Goal: Information Seeking & Learning: Learn about a topic

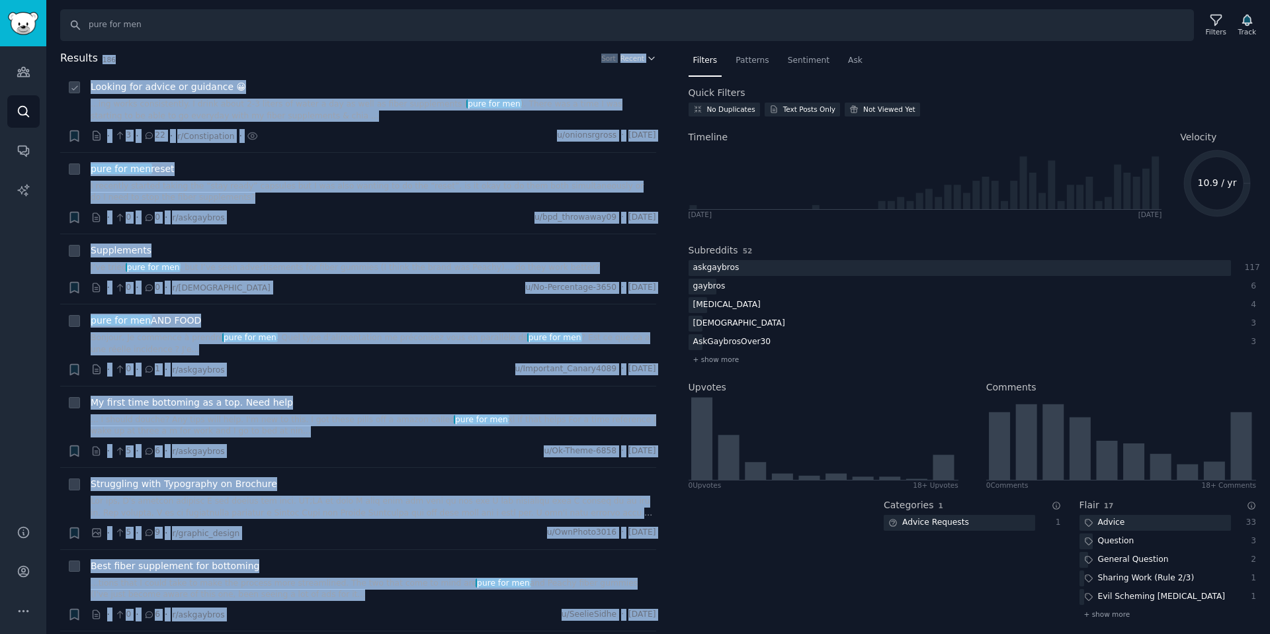
click at [336, 82] on div "Looking for advice or guidance 😀" at bounding box center [374, 87] width 566 height 14
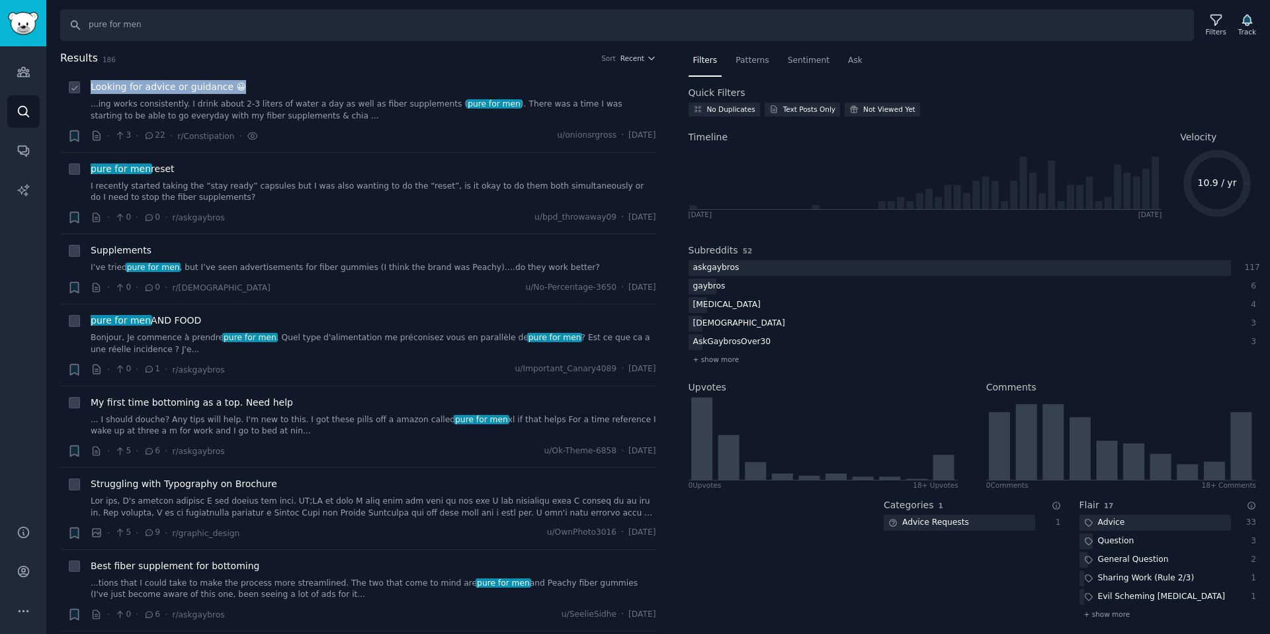
drag, startPoint x: 257, startPoint y: 92, endPoint x: 87, endPoint y: 87, distance: 170.1
click at [87, 87] on div "+ Looking for advice or guidance 😀 ...ing works consistently. I drink about 2-3…" at bounding box center [361, 111] width 589 height 63
copy span "Looking for advice or guidance 😀"
click at [128, 248] on span "Supplements" at bounding box center [121, 250] width 61 height 14
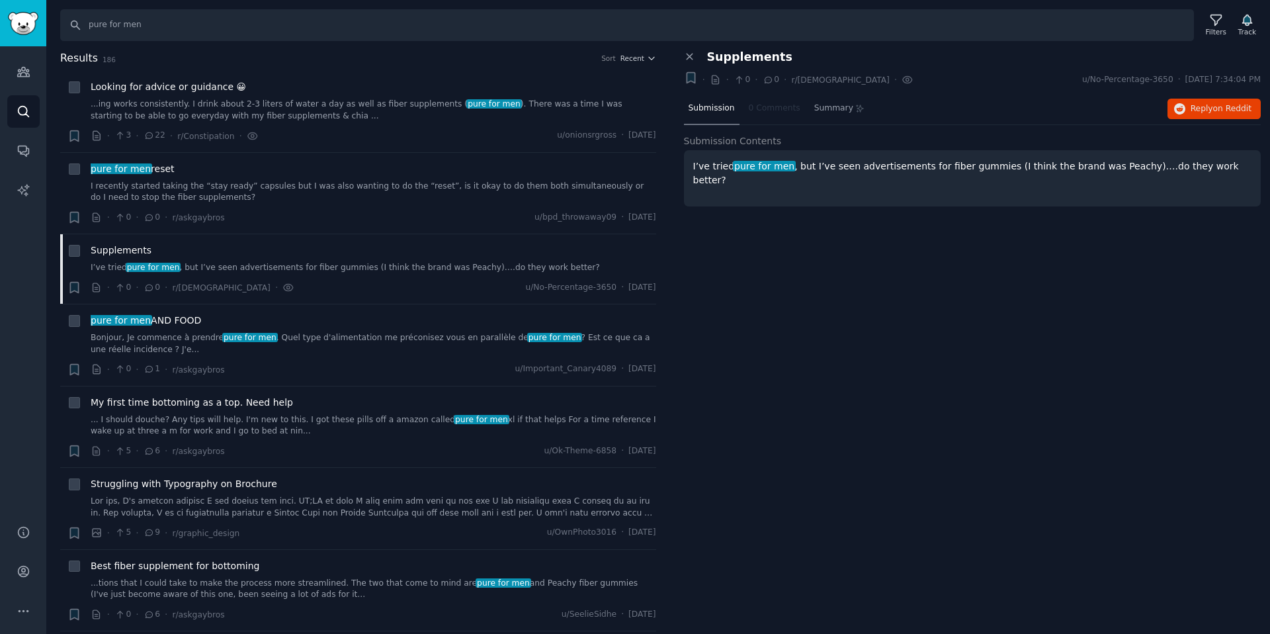
click at [724, 159] on p "I’ve tried pure for men , but I’ve seen advertisements for fiber gummies (I thi…" at bounding box center [972, 173] width 559 height 28
click at [346, 179] on div "pure for men reset I recently started taking the “stay ready” capsules but I wa…" at bounding box center [374, 183] width 566 height 42
click at [127, 173] on span "pure for men" at bounding box center [120, 168] width 63 height 11
click at [130, 248] on span "Supplements" at bounding box center [121, 250] width 61 height 14
click at [1204, 110] on span "Reply on Reddit" at bounding box center [1221, 109] width 61 height 12
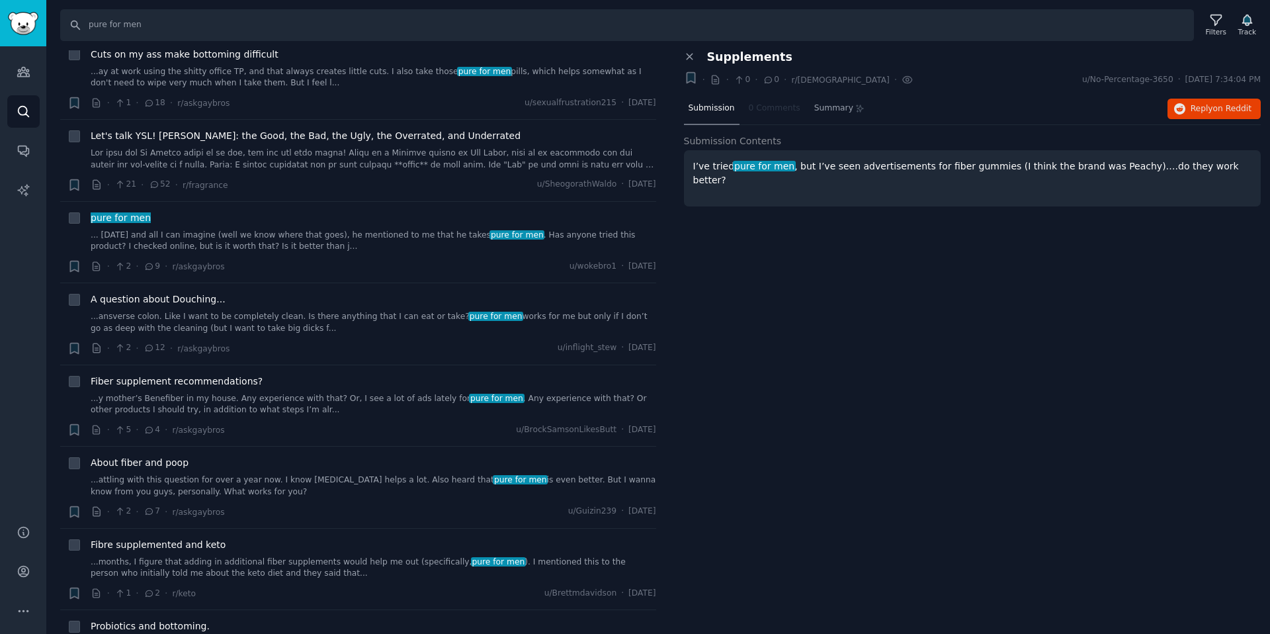
scroll to position [13908, 0]
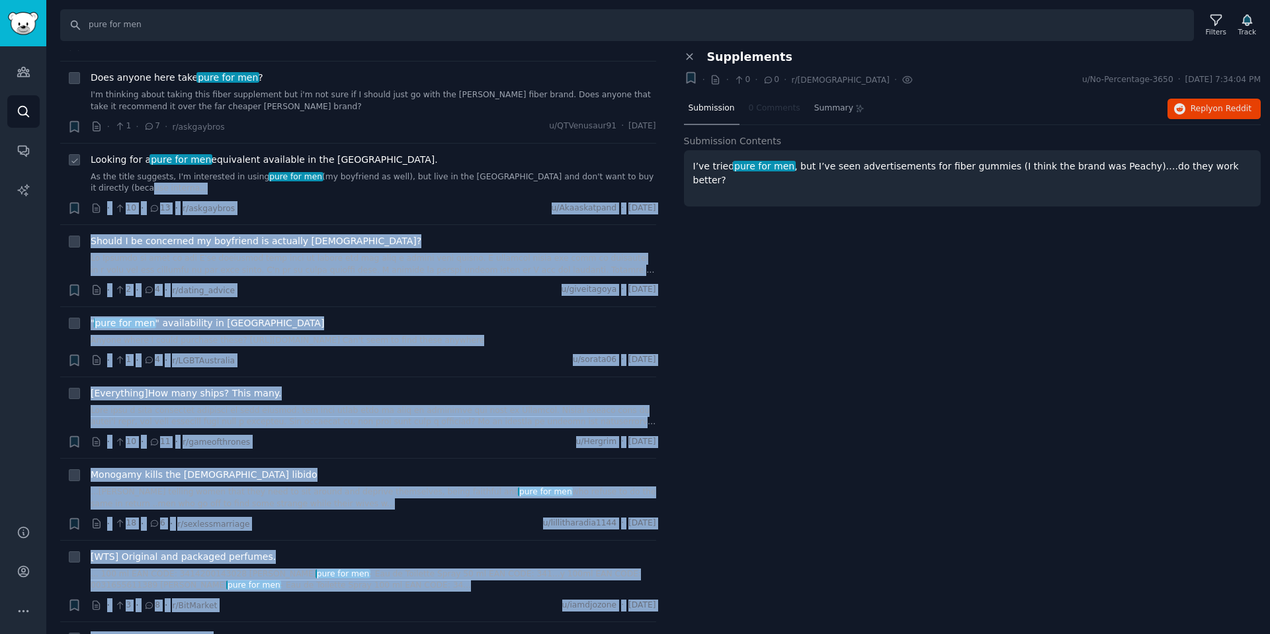
drag, startPoint x: 393, startPoint y: 611, endPoint x: 327, endPoint y: 87, distance: 528.7
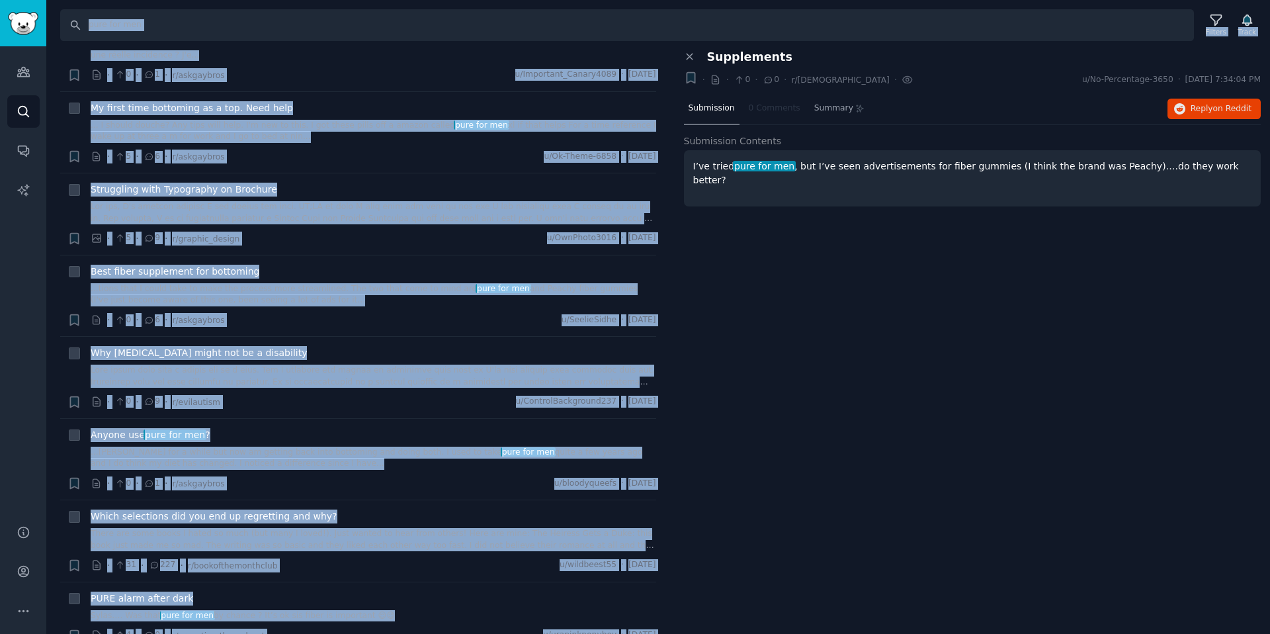
scroll to position [0, 0]
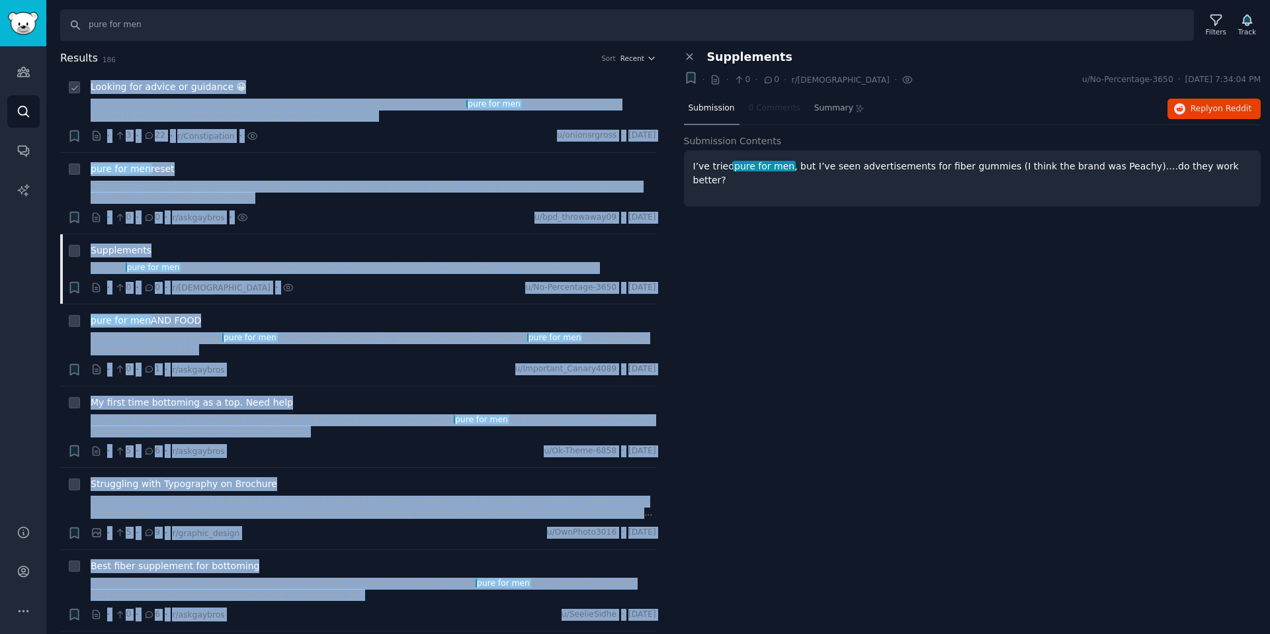
drag, startPoint x: 388, startPoint y: 611, endPoint x: 90, endPoint y: 90, distance: 600.3
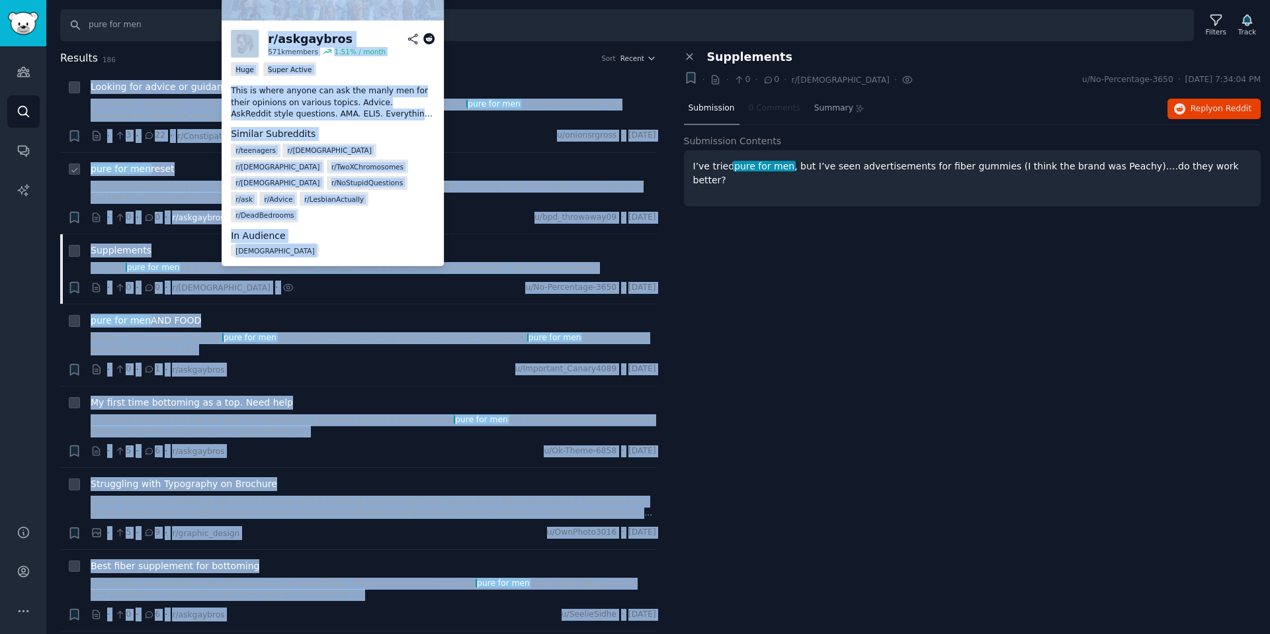
copy ul "Looking for advice or guidance 😀 ...ing works consistently. I drink about 2-3 l…"
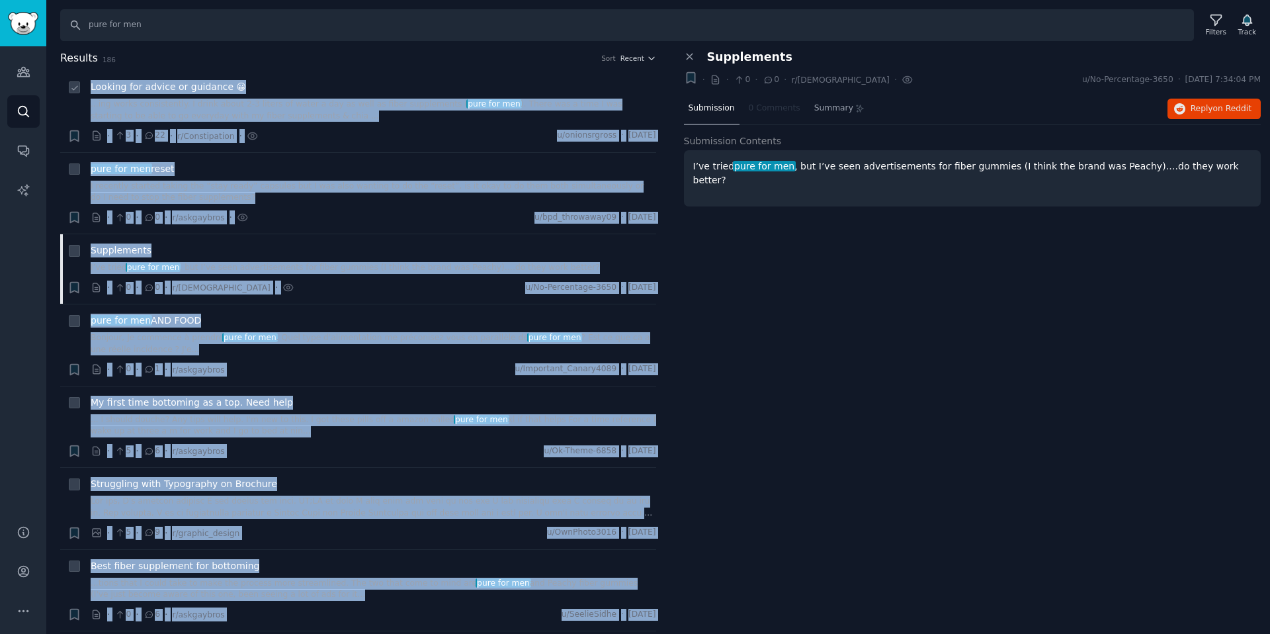
copy ul "Looking for advice or guidance 😀 ...ing works consistently. I drink about 2-3 l…"
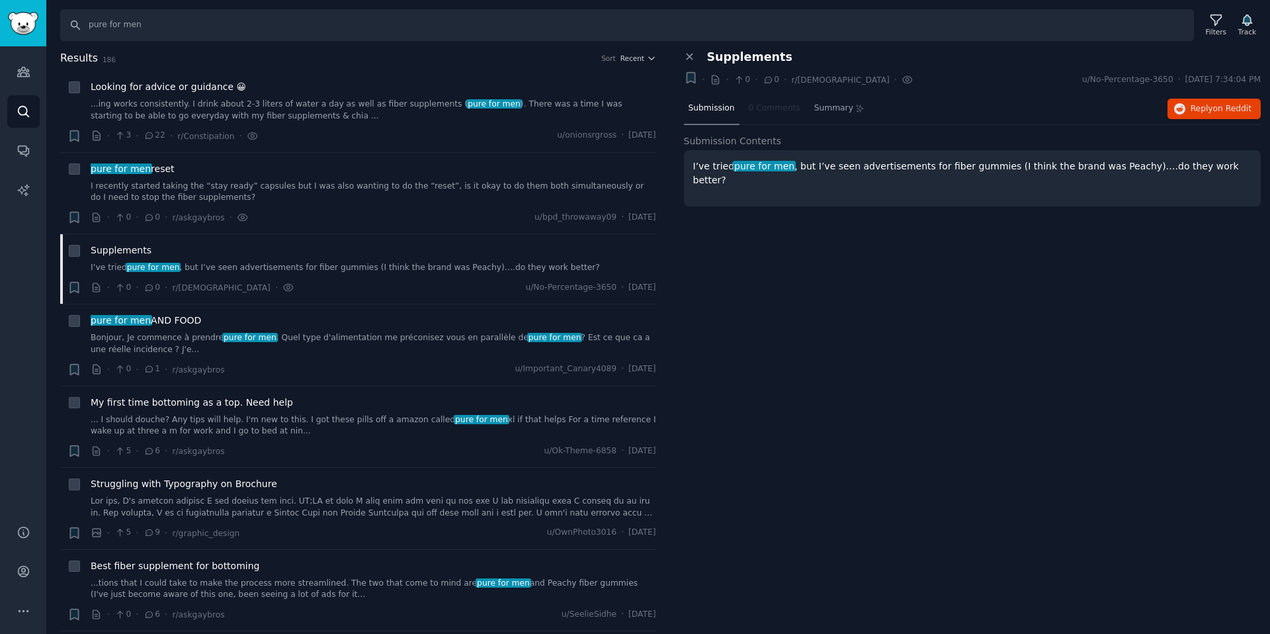
click at [812, 496] on div "Close panel Supplements + · · 0 · 0 · r/gay You've viewed this submission on Gu…" at bounding box center [973, 342] width 596 height 584
click at [408, 73] on li "+ Looking for advice or guidance 😀 ...ing works consistently. I drink about 2-3…" at bounding box center [358, 111] width 596 height 81
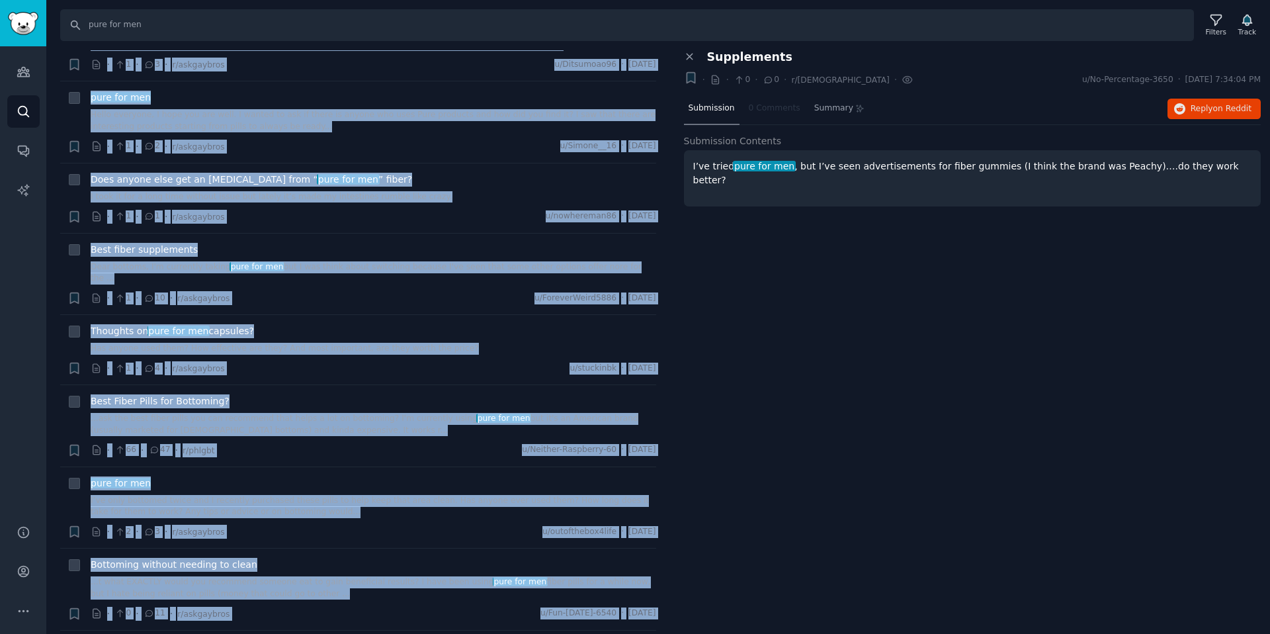
drag, startPoint x: 87, startPoint y: 75, endPoint x: 401, endPoint y: 633, distance: 640.1
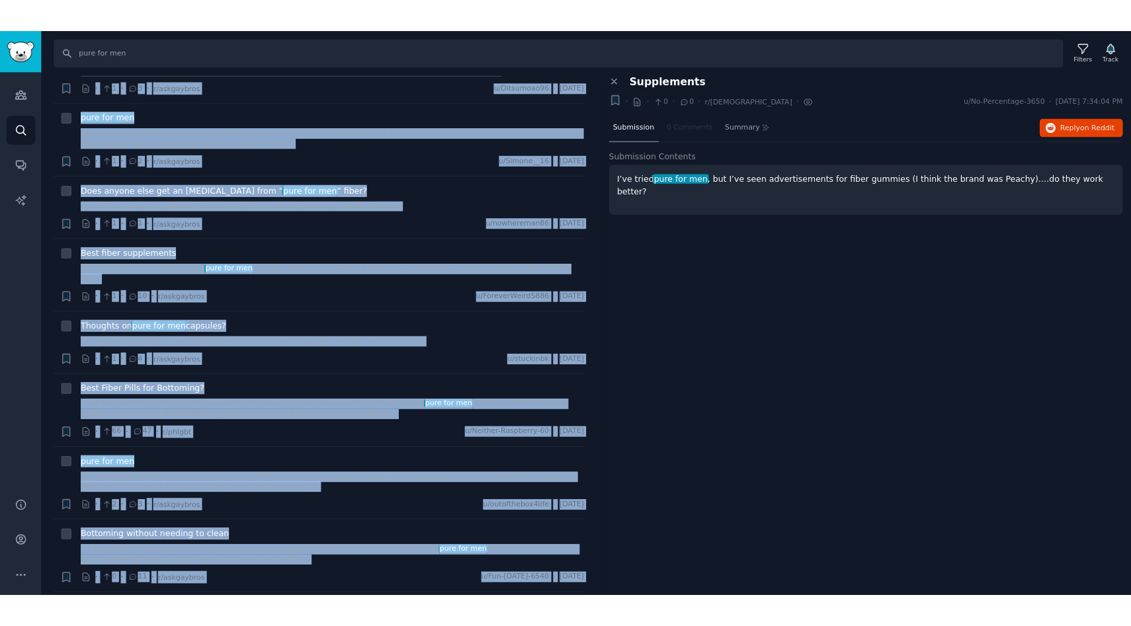
scroll to position [1427, 0]
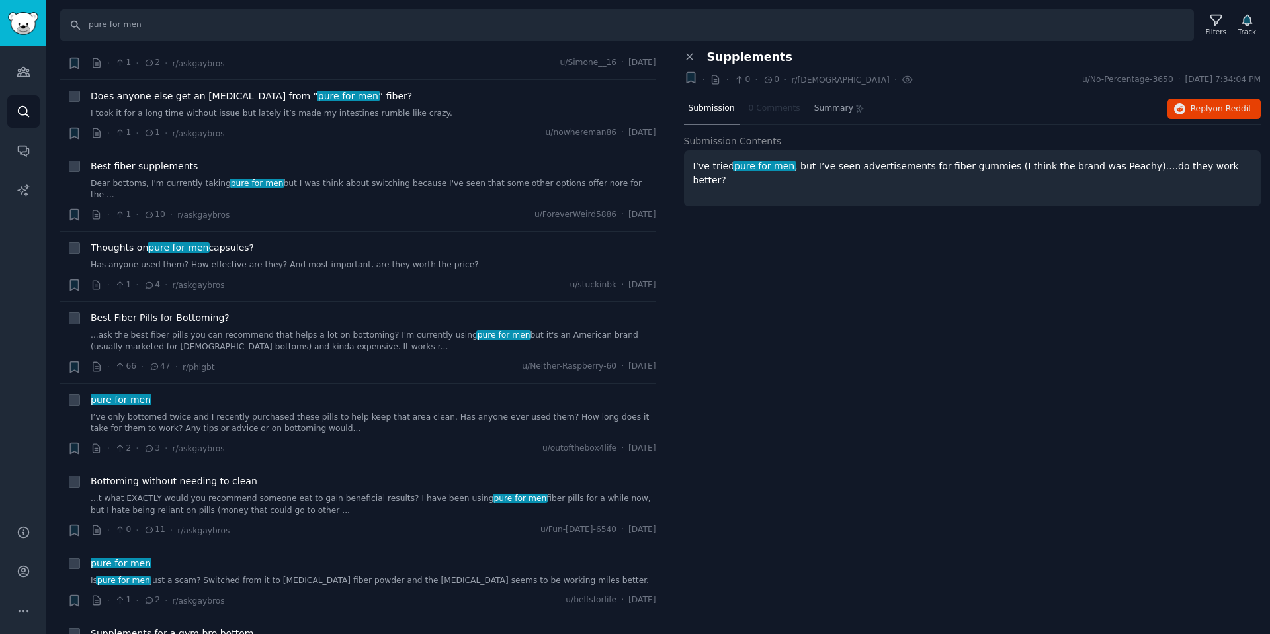
click at [853, 444] on div "Close panel Supplements + · · 0 · 0 · r/gay You've viewed this submission on Gu…" at bounding box center [973, 342] width 596 height 584
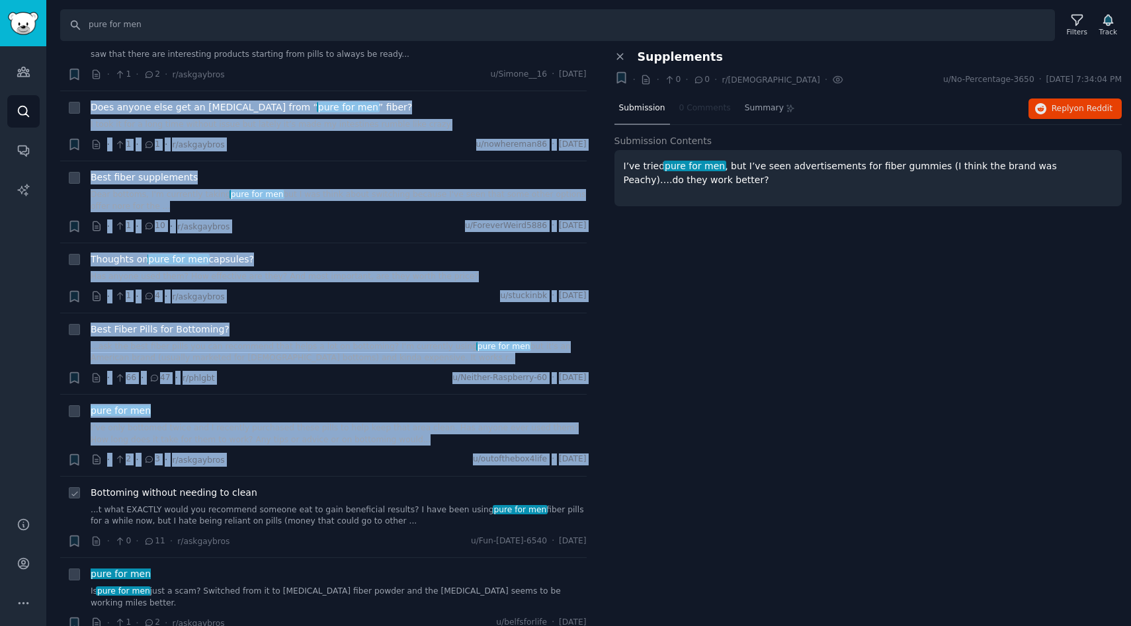
drag, startPoint x: 91, startPoint y: 79, endPoint x: 363, endPoint y: 470, distance: 476.1
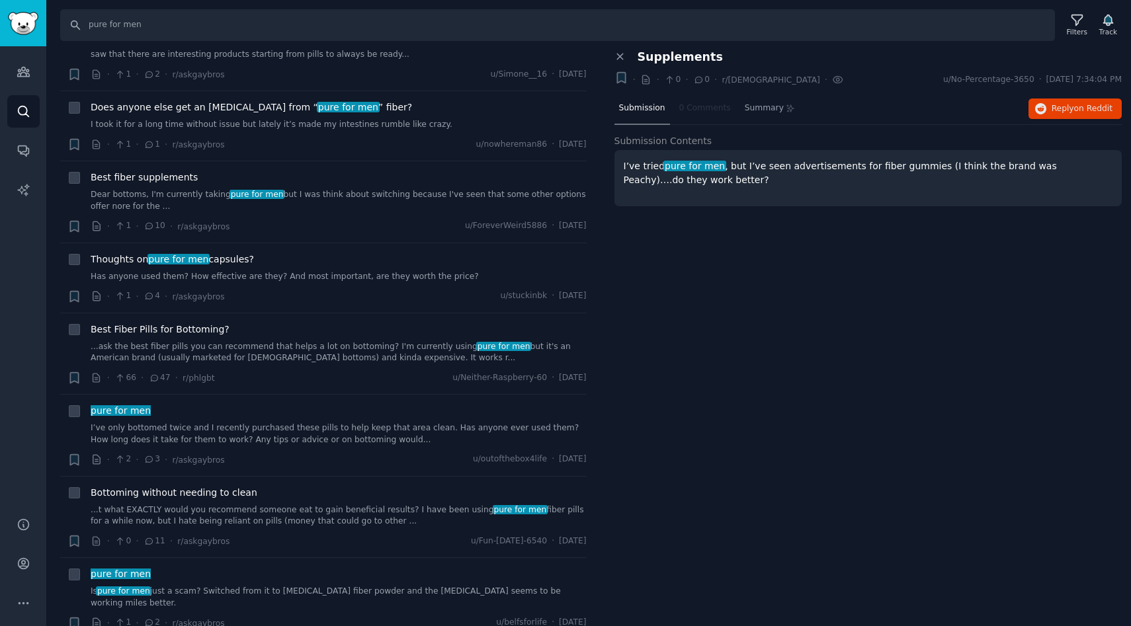
click at [416, 67] on div "· 1 · 2 · r/askgaybros u/Simone__16 · Wed 4/23/2025" at bounding box center [339, 74] width 496 height 14
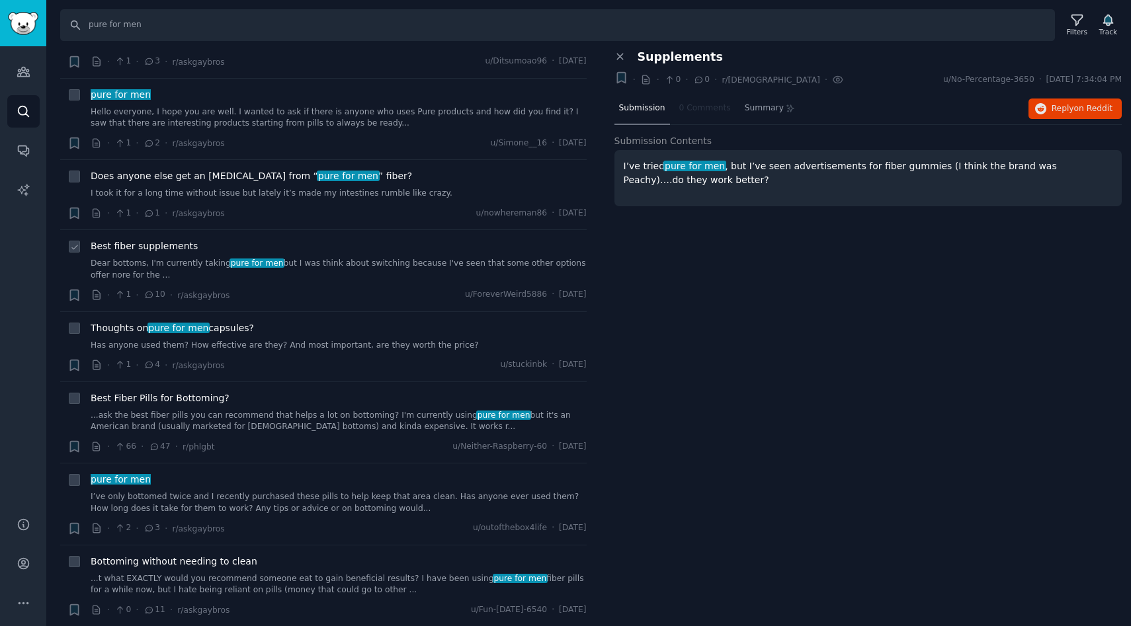
scroll to position [0, 0]
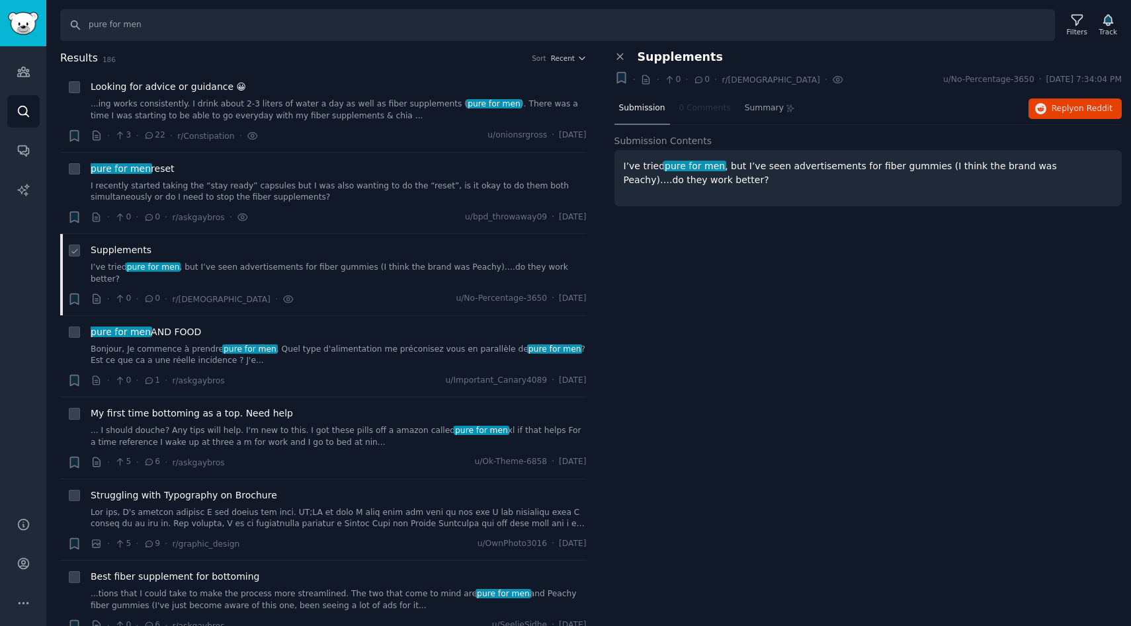
click at [119, 247] on span "Supplements" at bounding box center [121, 250] width 61 height 14
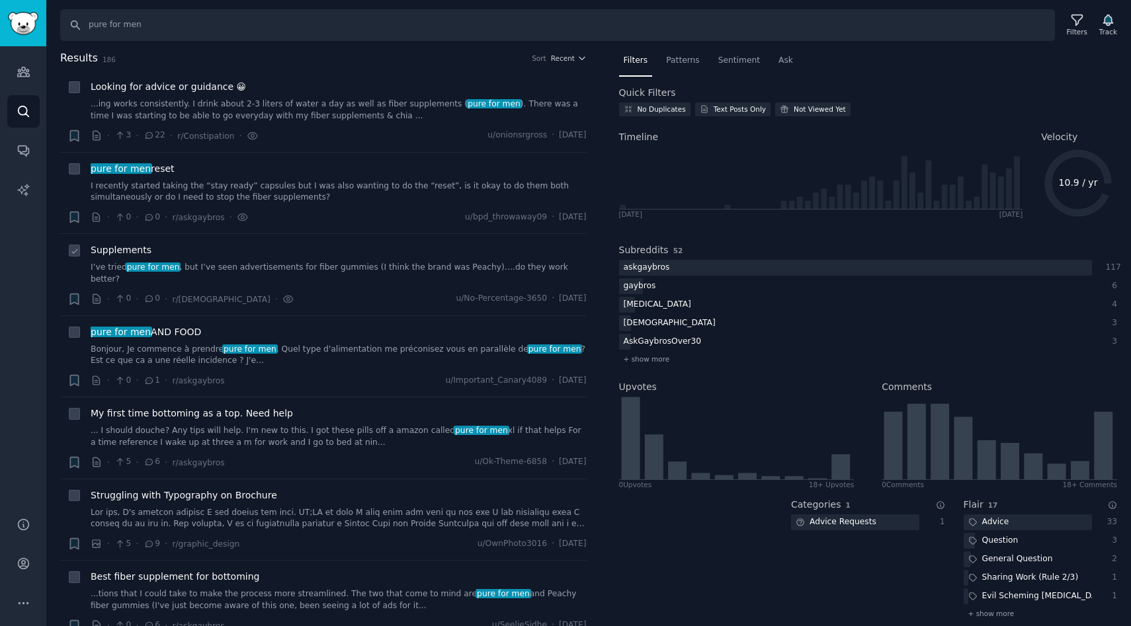
click at [171, 247] on div "Supplements" at bounding box center [339, 250] width 496 height 14
click at [150, 249] on div "Supplements" at bounding box center [339, 250] width 496 height 14
click at [134, 249] on span "Supplements" at bounding box center [121, 250] width 61 height 14
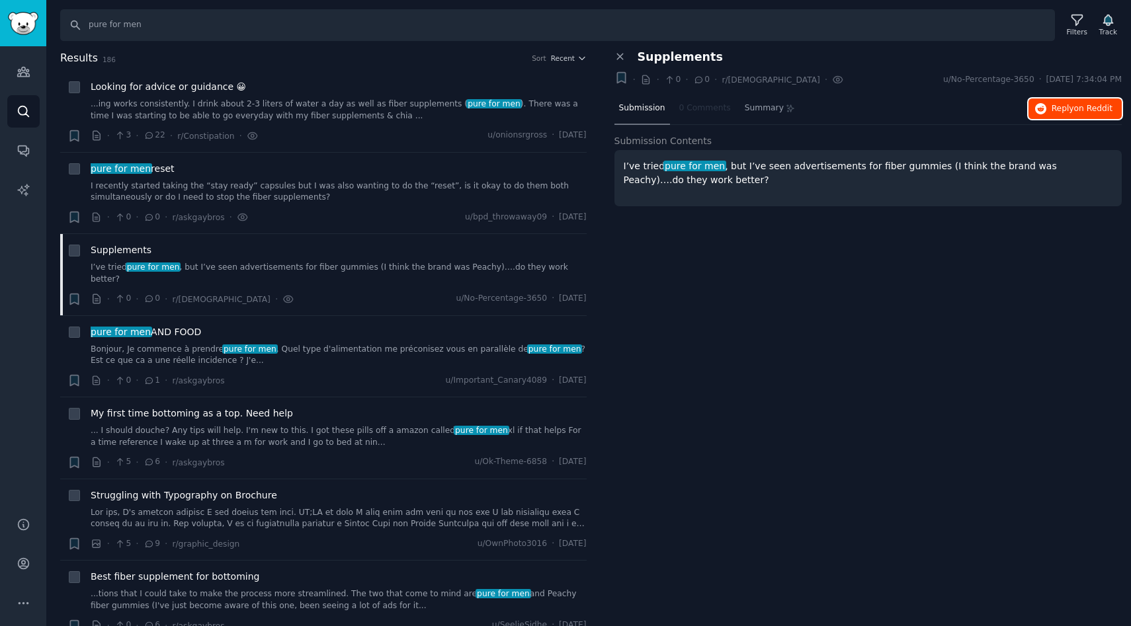
click at [1073, 113] on span "Reply on Reddit" at bounding box center [1082, 109] width 61 height 12
click at [24, 605] on icon "Sidebar" at bounding box center [24, 604] width 14 height 14
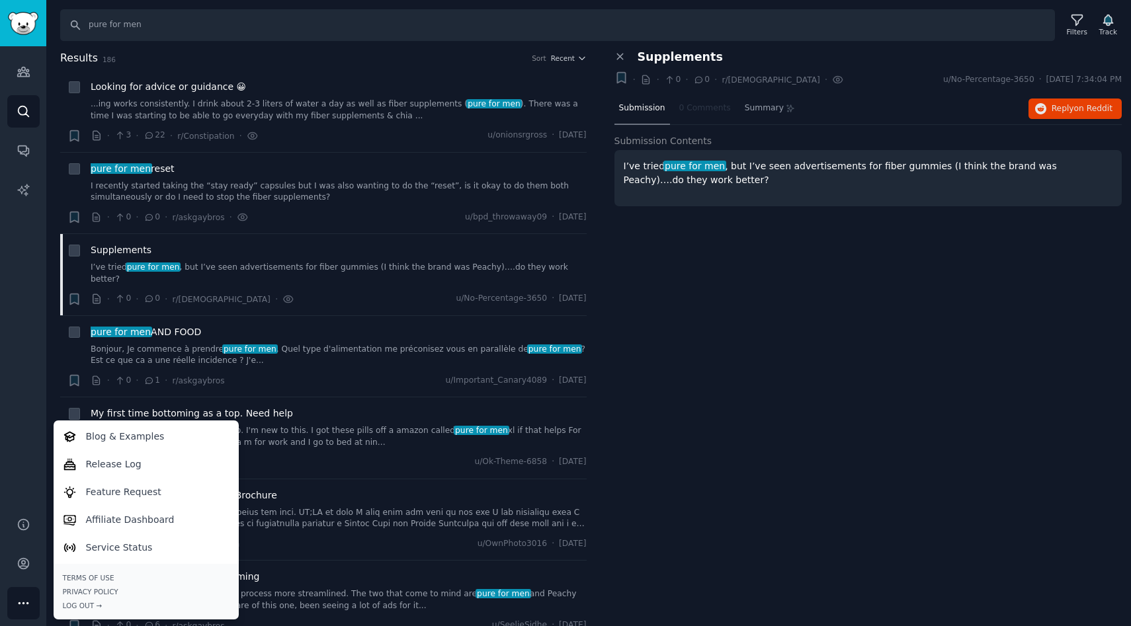
click at [697, 406] on div "Close panel Supplements + · · 0 · 0 · r/gay · u/No-Percentage-3650 · Fri 8/22/2…" at bounding box center [868, 338] width 527 height 577
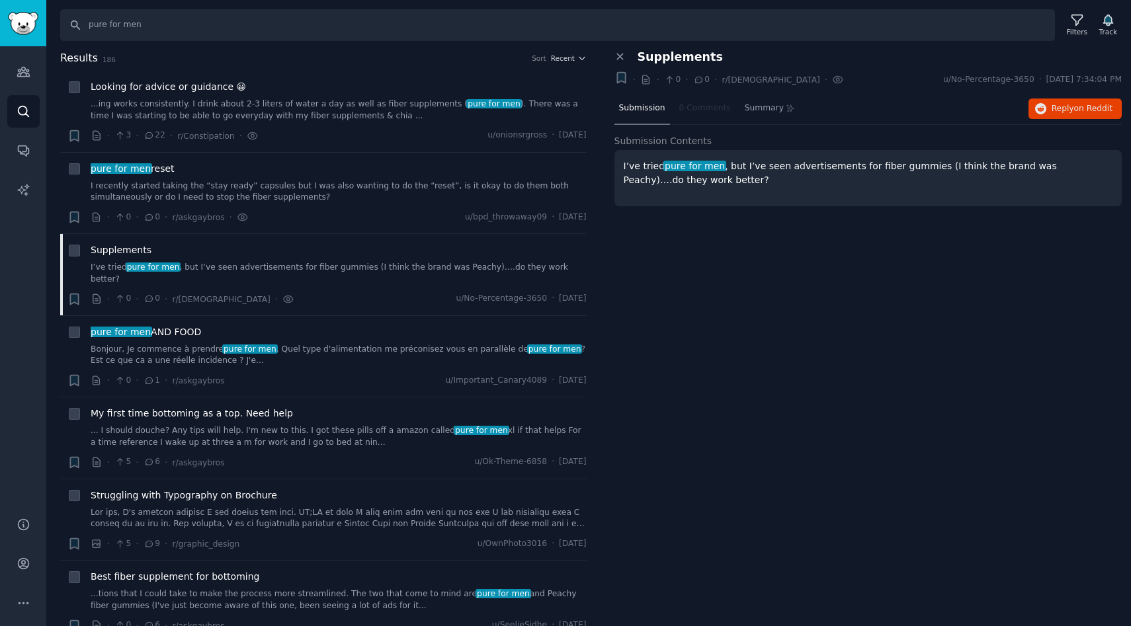
click at [654, 312] on div "Close panel Supplements Bookmark this conversation + · · 0 · 0 · r/gay You've v…" at bounding box center [868, 338] width 527 height 577
click at [27, 603] on icon "Sidebar" at bounding box center [23, 603] width 9 height 1
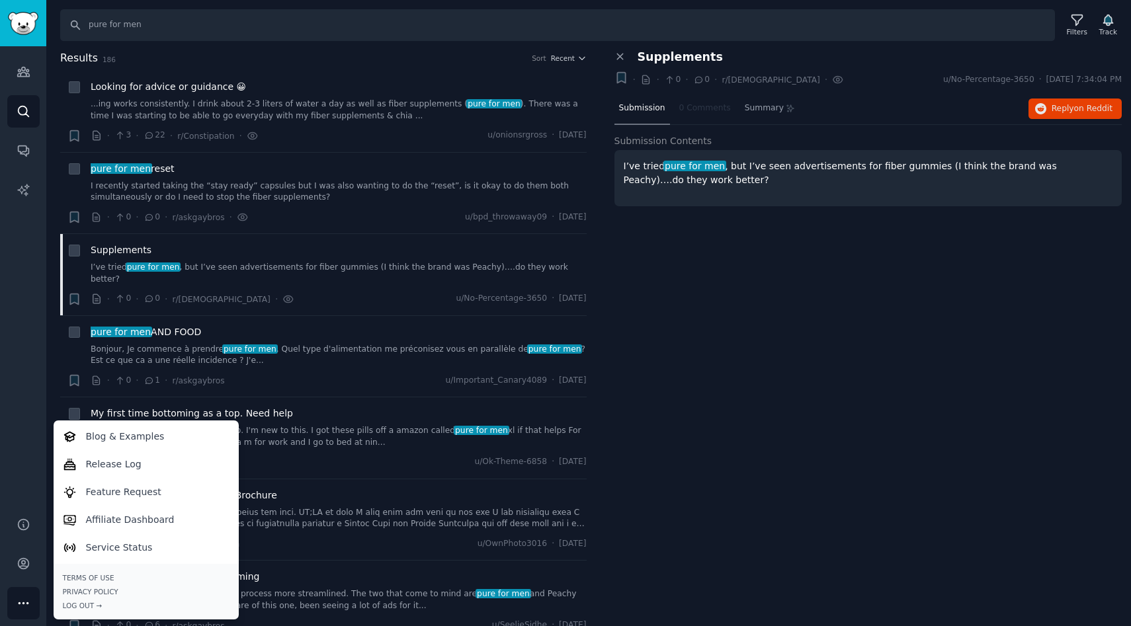
click at [9, 381] on div "Audiences Search Conversations AI Reports" at bounding box center [23, 273] width 46 height 455
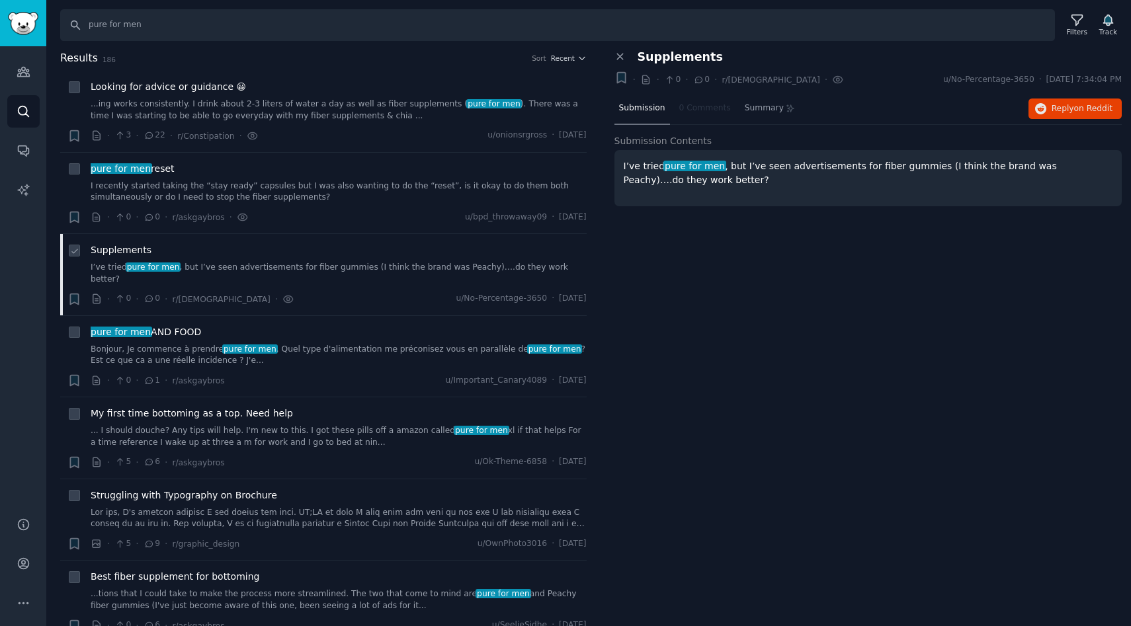
click at [124, 249] on span "Supplements" at bounding box center [121, 250] width 61 height 14
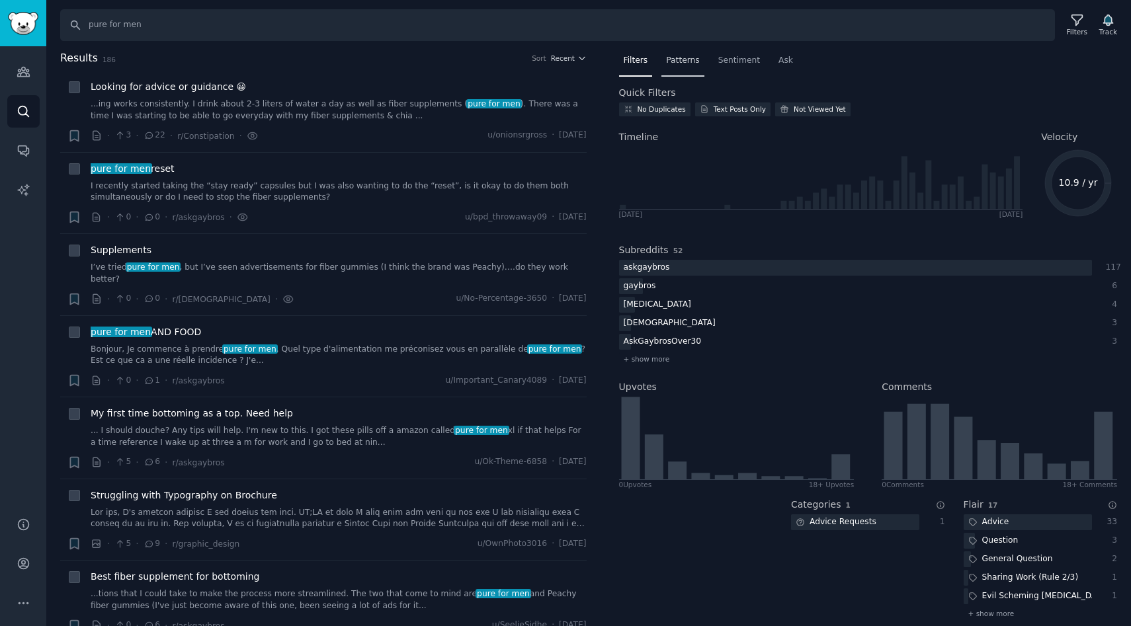
click at [683, 68] on div "Patterns" at bounding box center [683, 63] width 42 height 27
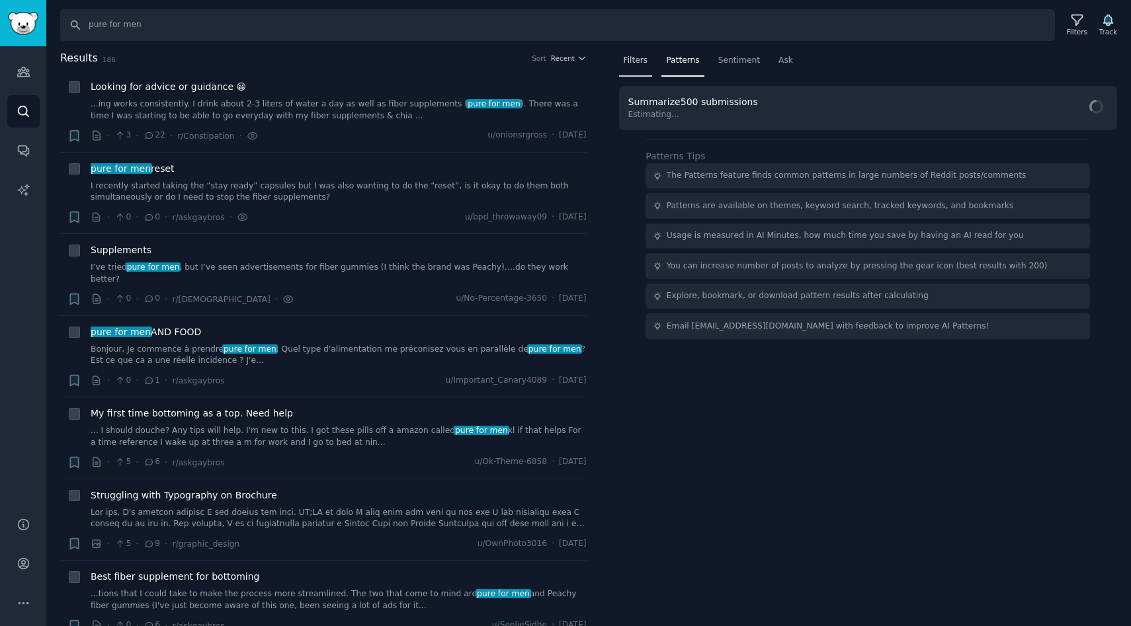
click at [644, 62] on span "Filters" at bounding box center [636, 61] width 24 height 12
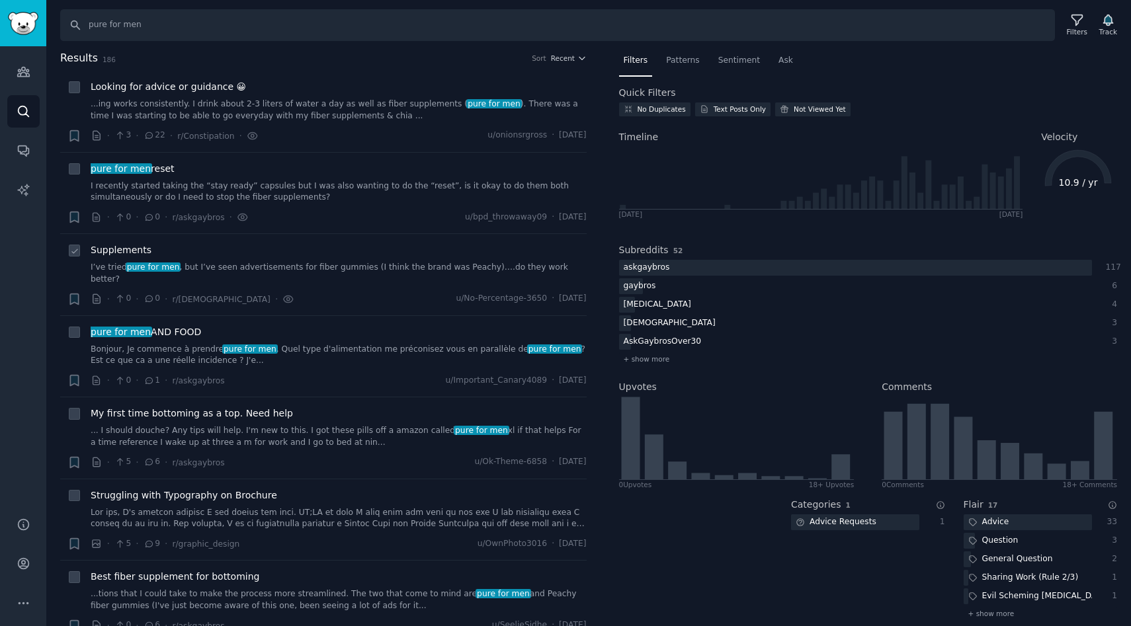
click at [182, 247] on div "Supplements" at bounding box center [339, 250] width 496 height 14
click at [136, 251] on span "Supplements" at bounding box center [121, 250] width 61 height 14
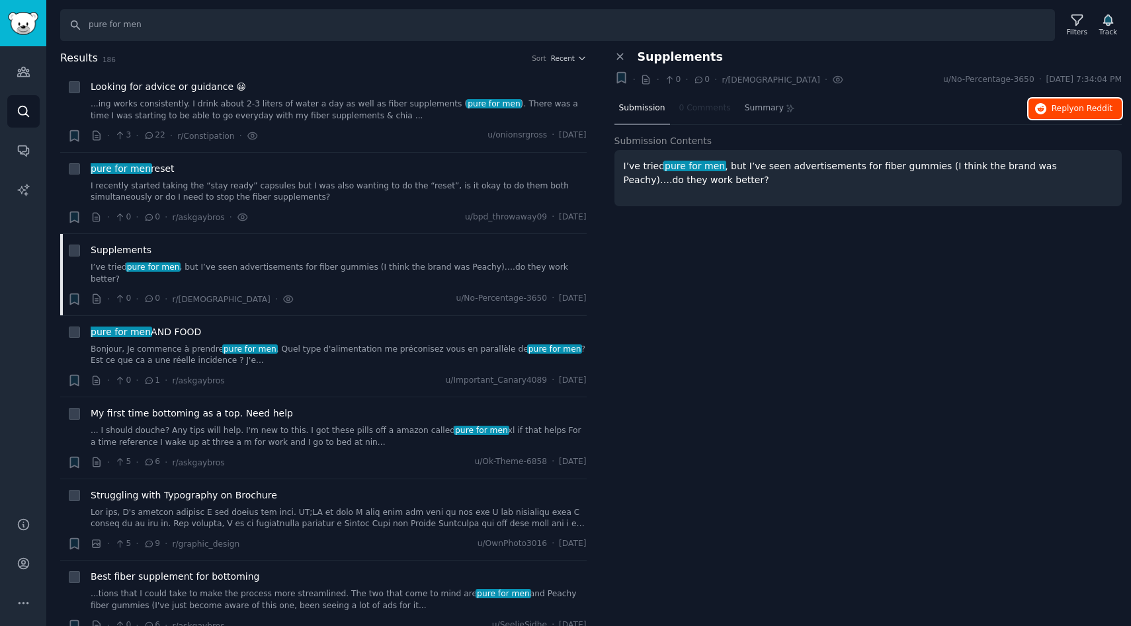
click at [1059, 109] on span "Reply on Reddit" at bounding box center [1082, 109] width 61 height 12
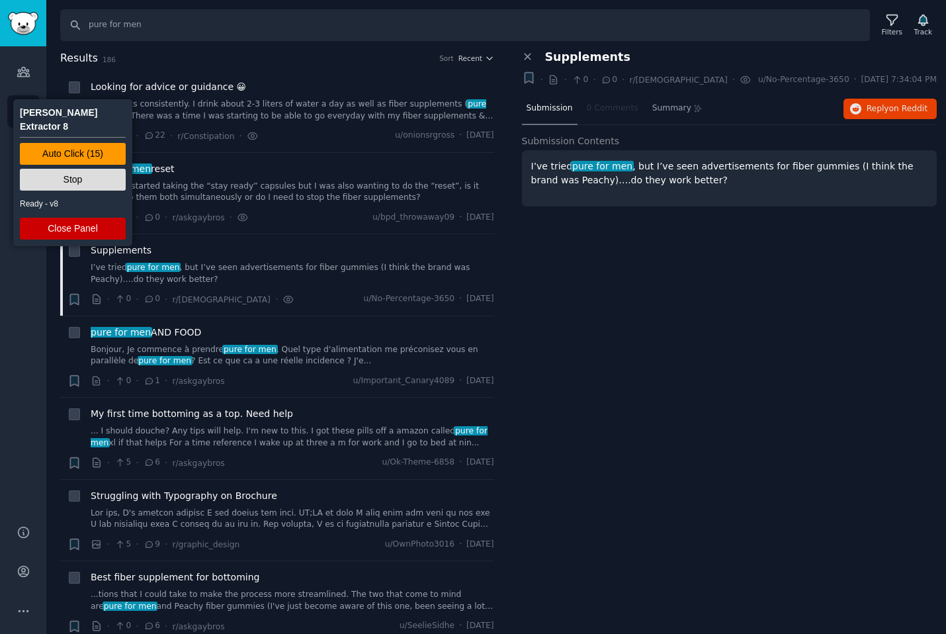
click at [745, 312] on div "Close panel Supplements + · · 0 · 0 · r/gay · u/No-Percentage-3650 · Fri 8/22/2…" at bounding box center [730, 342] width 434 height 584
click at [81, 169] on button "Stop" at bounding box center [73, 180] width 106 height 22
click at [85, 218] on button "Close Panel" at bounding box center [73, 229] width 106 height 22
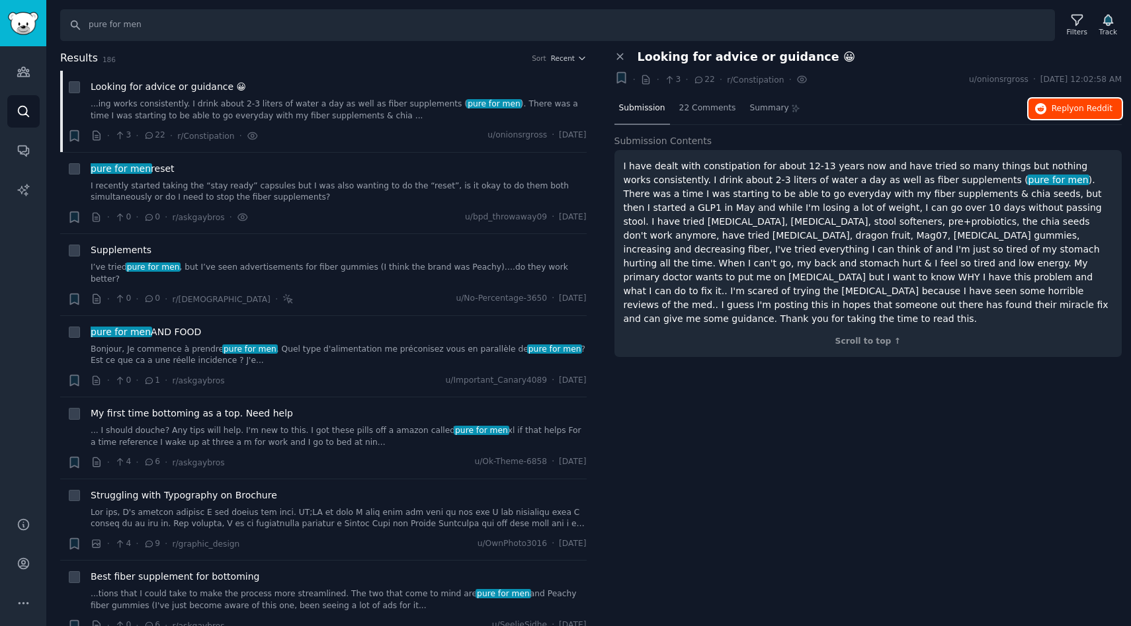
click at [1059, 99] on button "Reply on Reddit" at bounding box center [1075, 109] width 93 height 21
click at [138, 251] on span "Supplements" at bounding box center [121, 250] width 61 height 14
